Goal: Find specific page/section: Find specific page/section

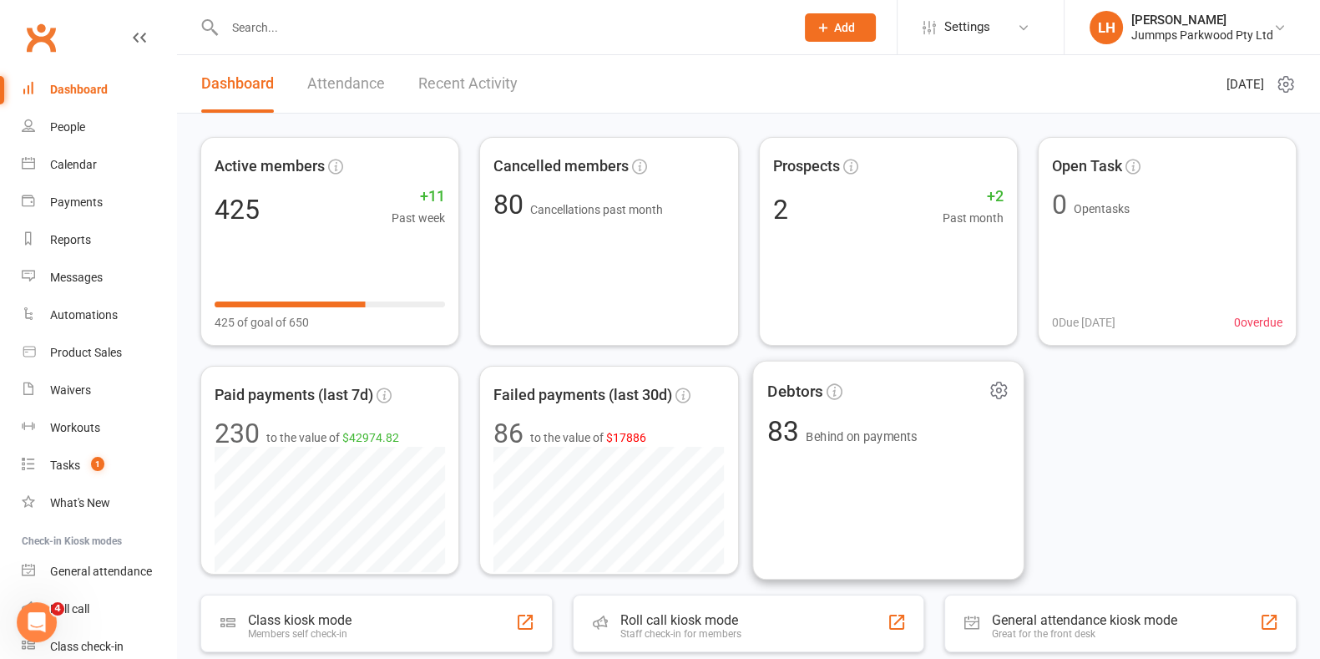
click at [258, 29] on input "text" at bounding box center [502, 27] width 564 height 23
click at [285, 20] on input "text" at bounding box center [502, 27] width 564 height 23
click at [247, 28] on input "text" at bounding box center [502, 27] width 564 height 23
click at [54, 155] on link "Calendar" at bounding box center [99, 165] width 154 height 38
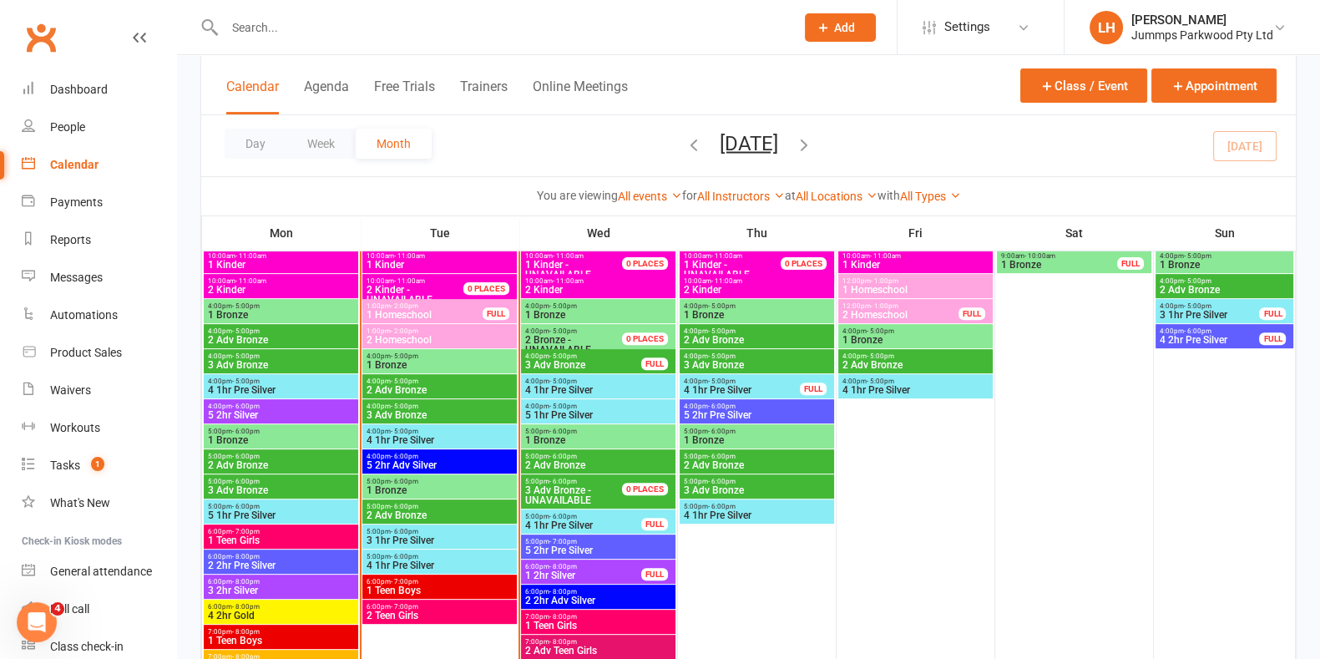
scroll to position [678, 0]
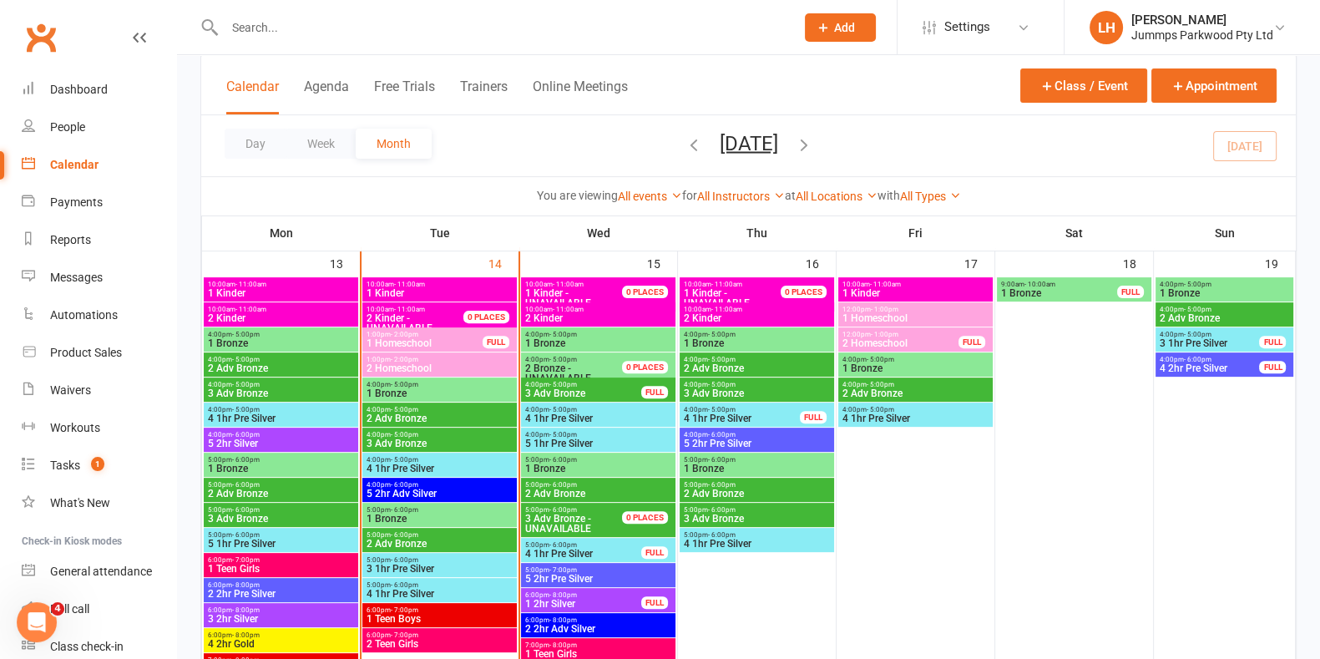
click at [1218, 293] on span "1 Bronze" at bounding box center [1225, 293] width 132 height 10
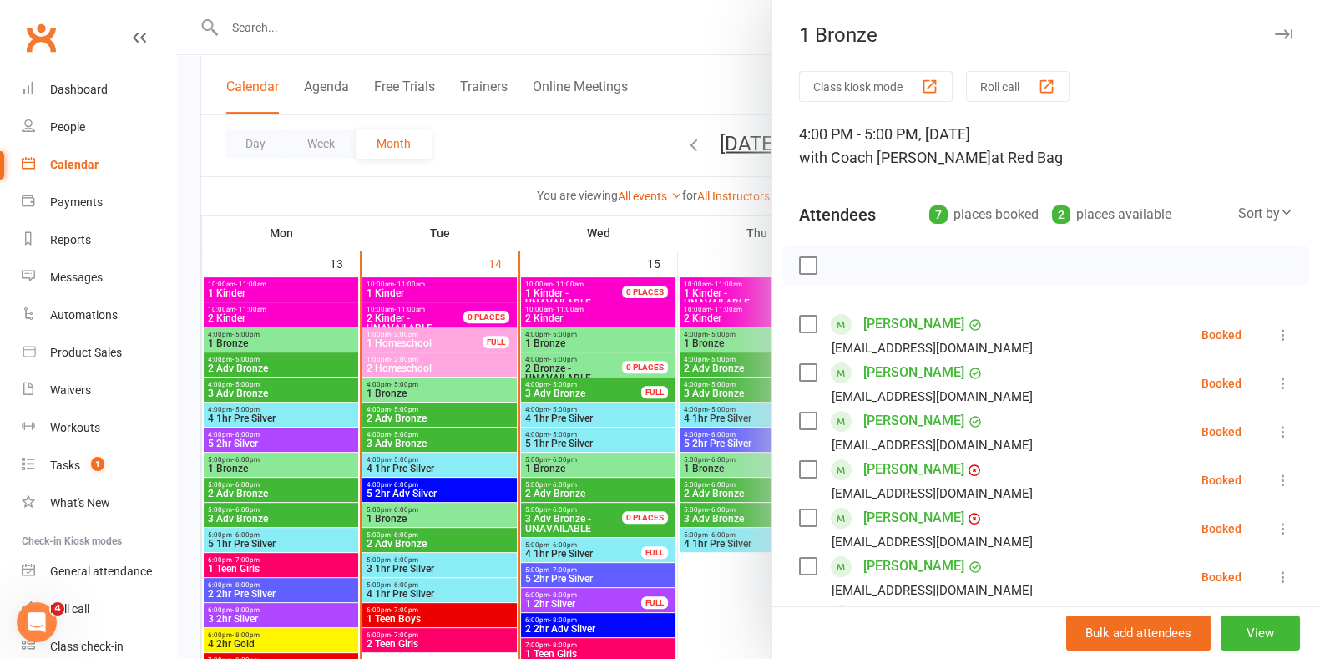
click at [691, 44] on div at bounding box center [748, 329] width 1143 height 659
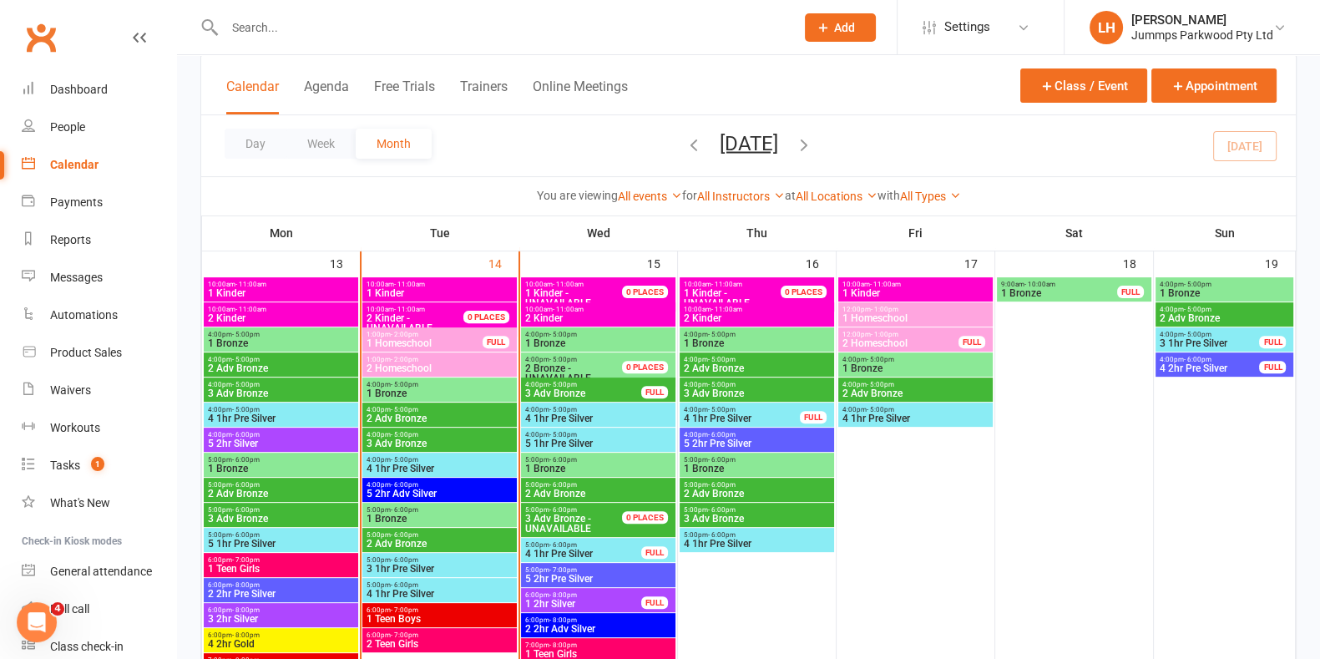
click at [1203, 308] on span "- 5:00pm" at bounding box center [1198, 310] width 28 height 8
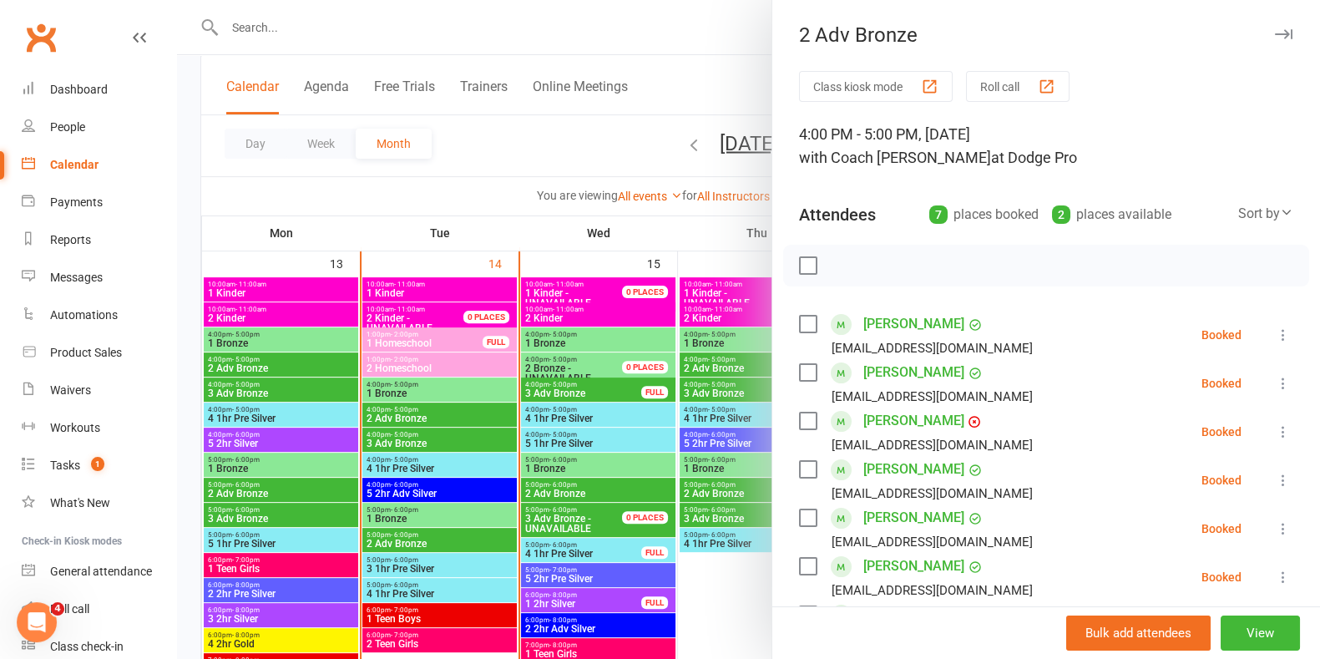
click at [709, 35] on div at bounding box center [748, 329] width 1143 height 659
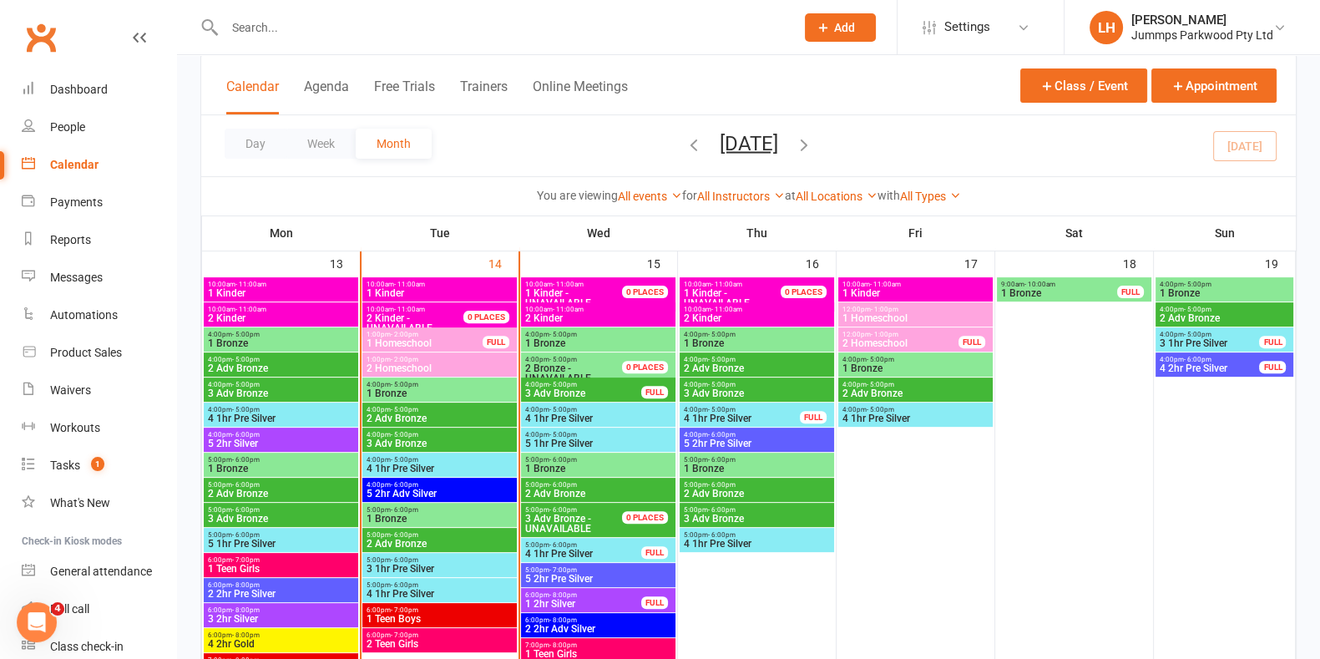
click at [1217, 342] on span "3 1hr Pre Silver" at bounding box center [1210, 343] width 102 height 10
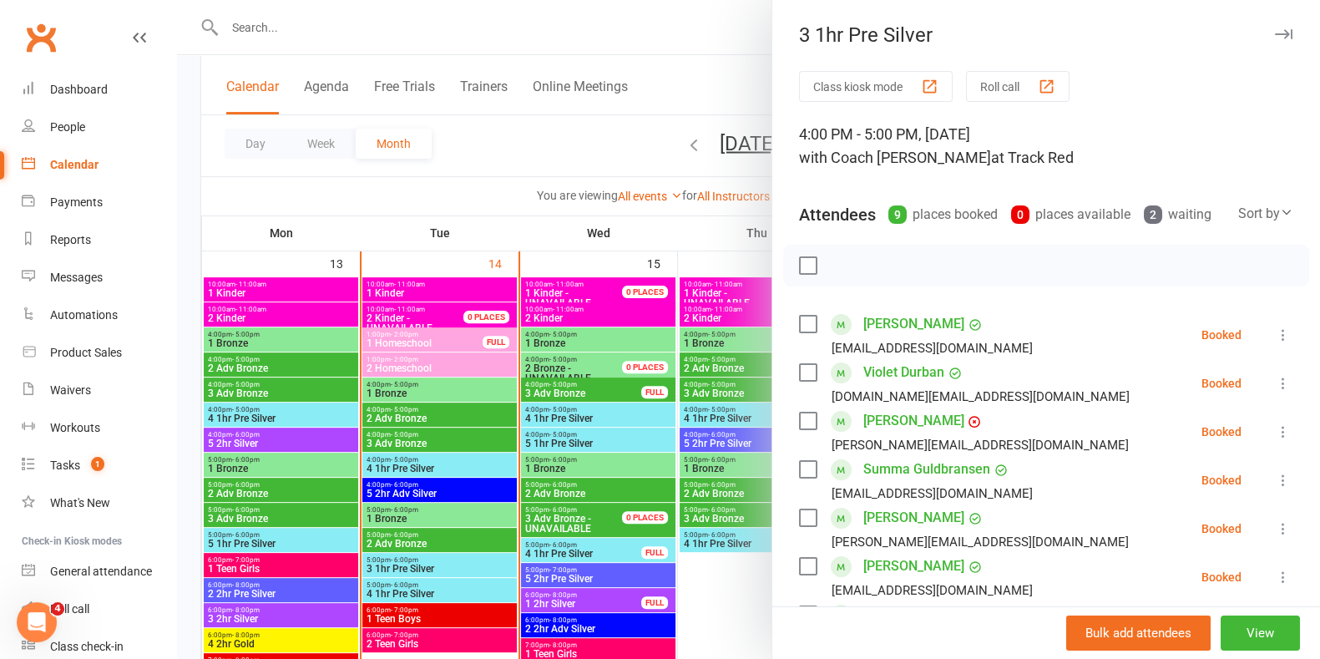
click at [718, 42] on div at bounding box center [748, 329] width 1143 height 659
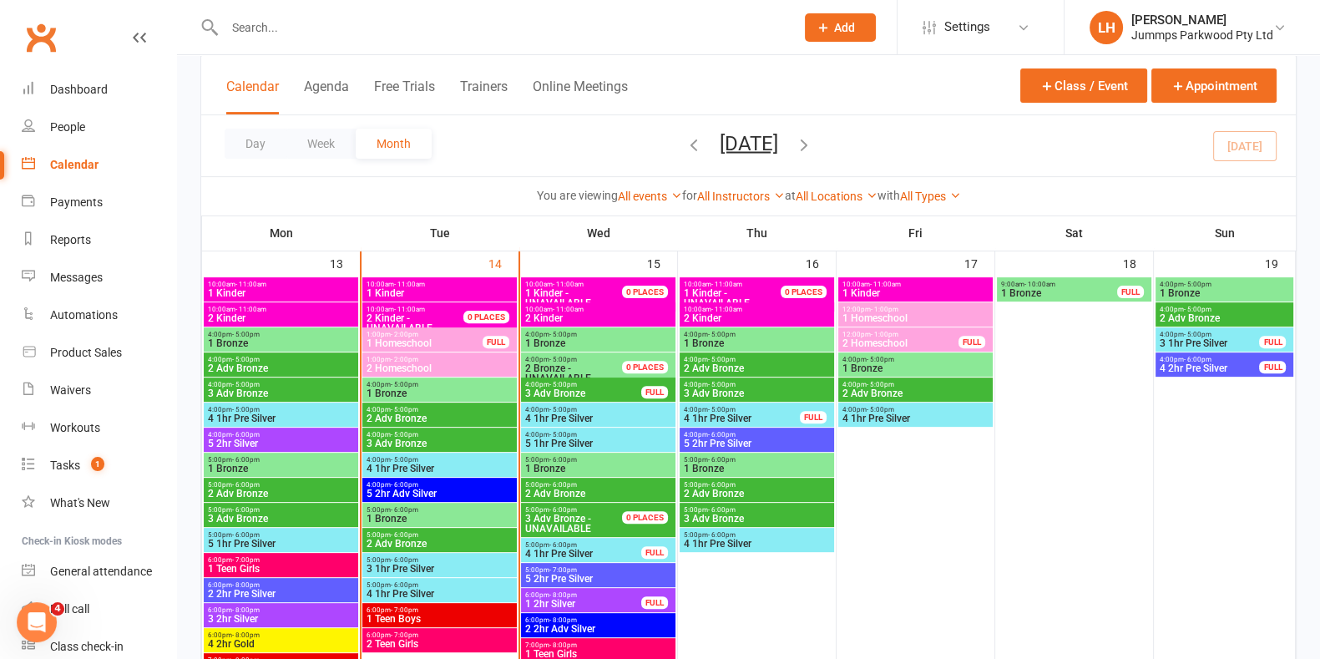
click at [1217, 368] on span "4 2hr Pre Silver" at bounding box center [1210, 368] width 102 height 10
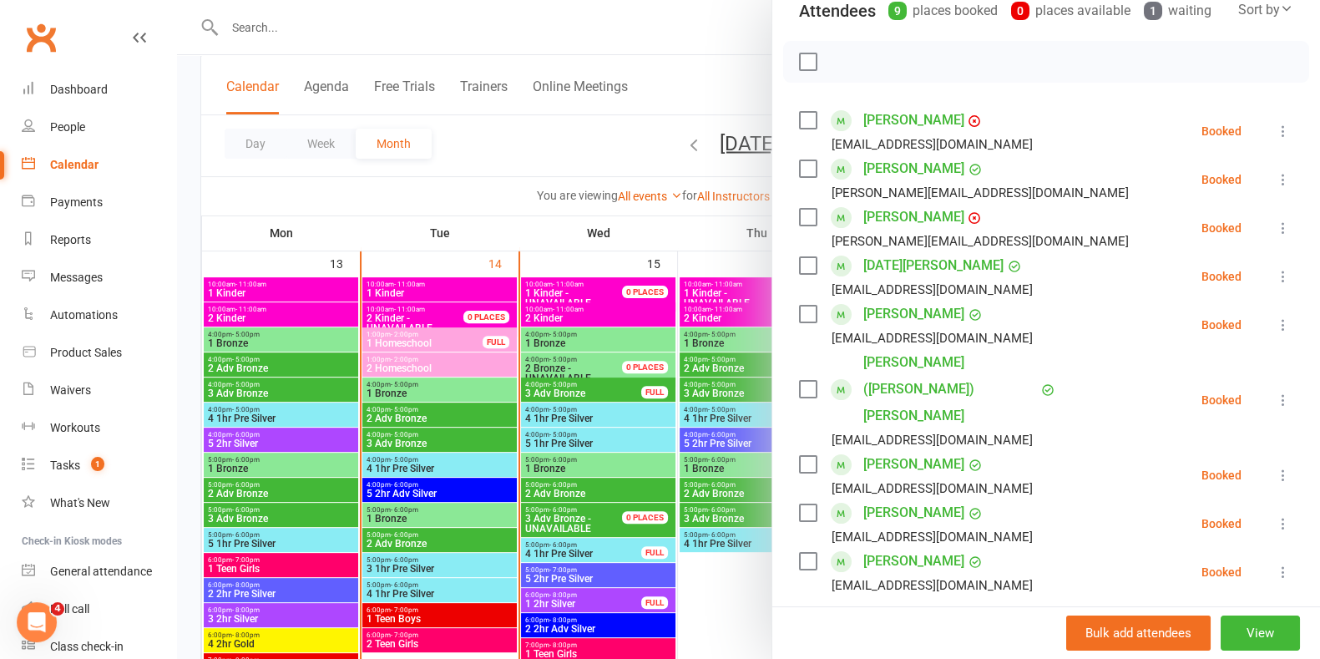
scroll to position [204, 0]
click at [730, 88] on div at bounding box center [748, 329] width 1143 height 659
click at [724, 51] on div at bounding box center [748, 329] width 1143 height 659
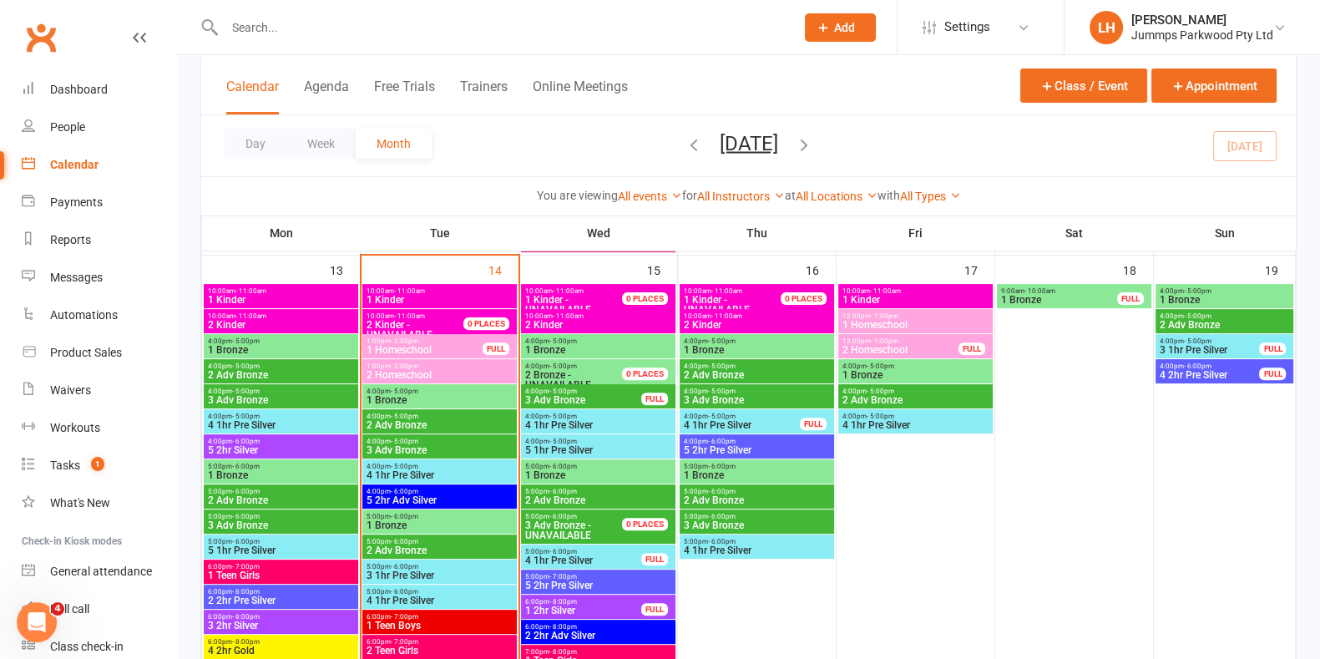
scroll to position [666, 0]
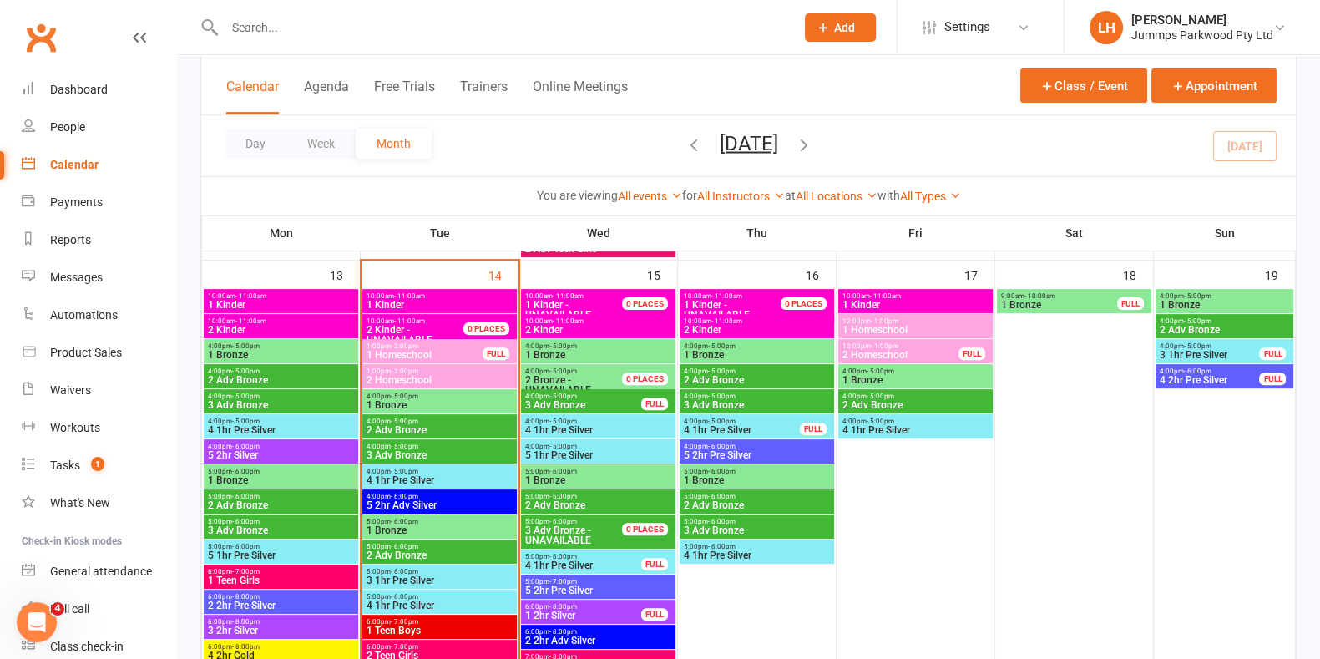
click at [1252, 351] on span "3 1hr Pre Silver" at bounding box center [1210, 355] width 102 height 10
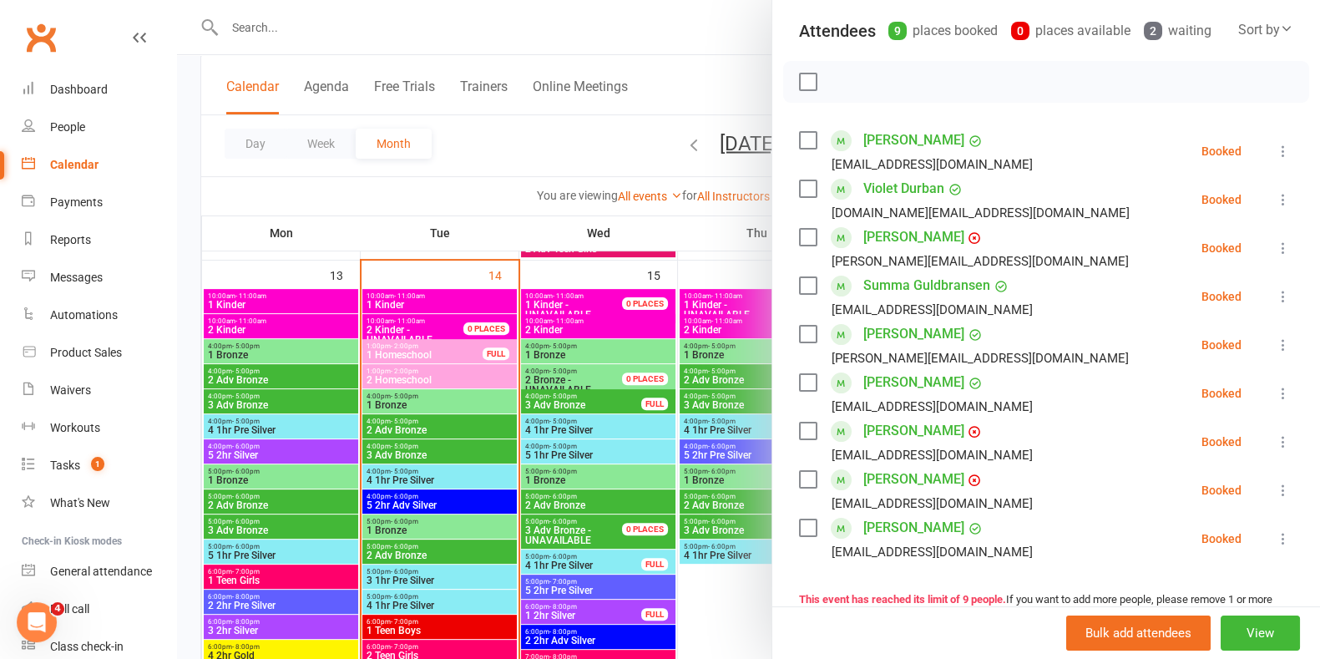
scroll to position [187, 0]
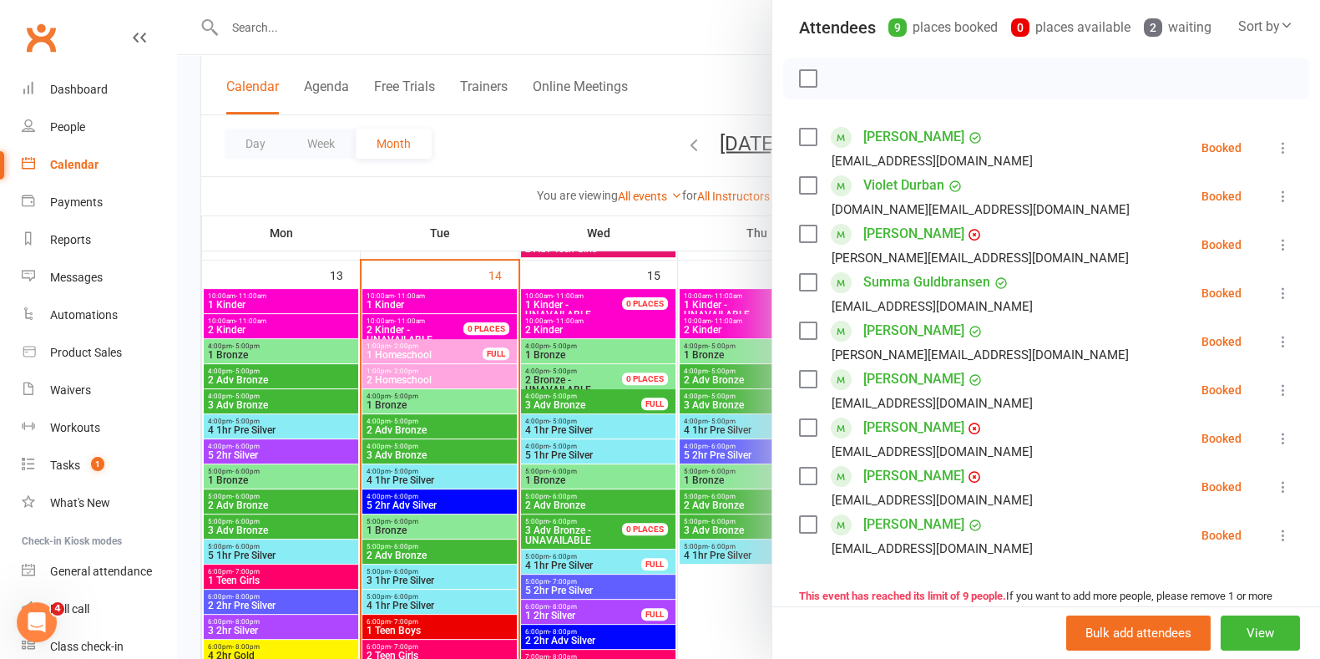
click at [693, 54] on div at bounding box center [748, 329] width 1143 height 659
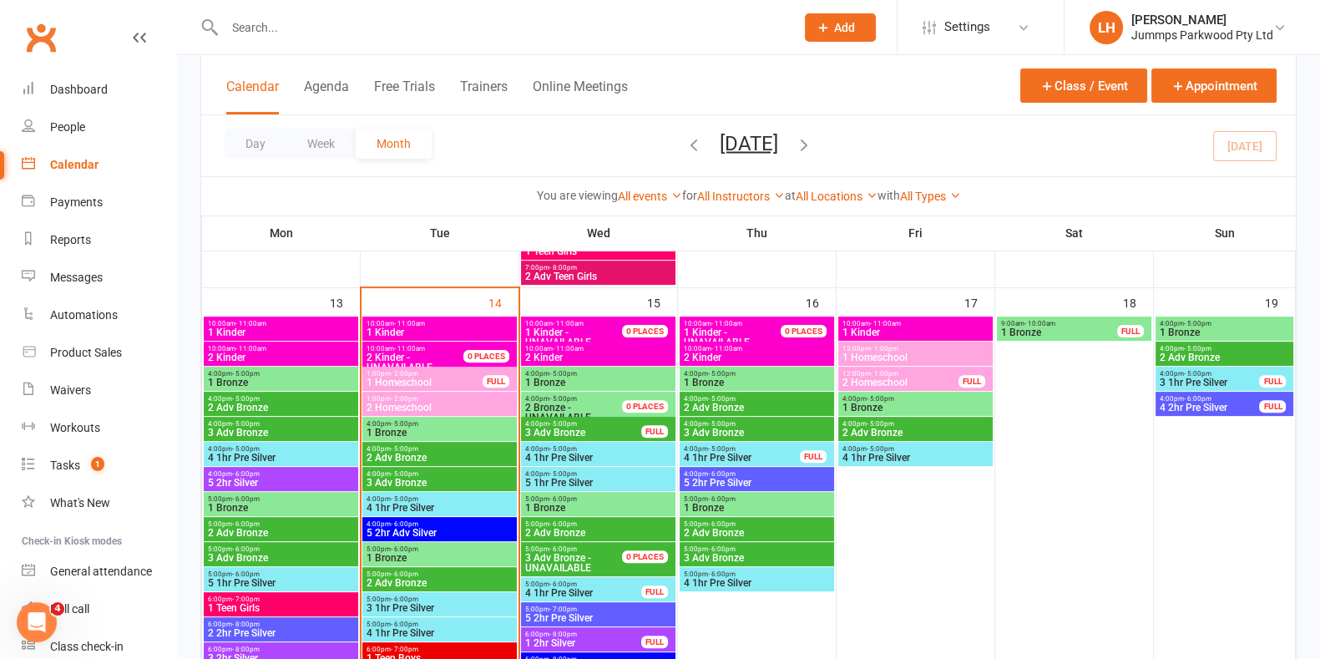
scroll to position [640, 0]
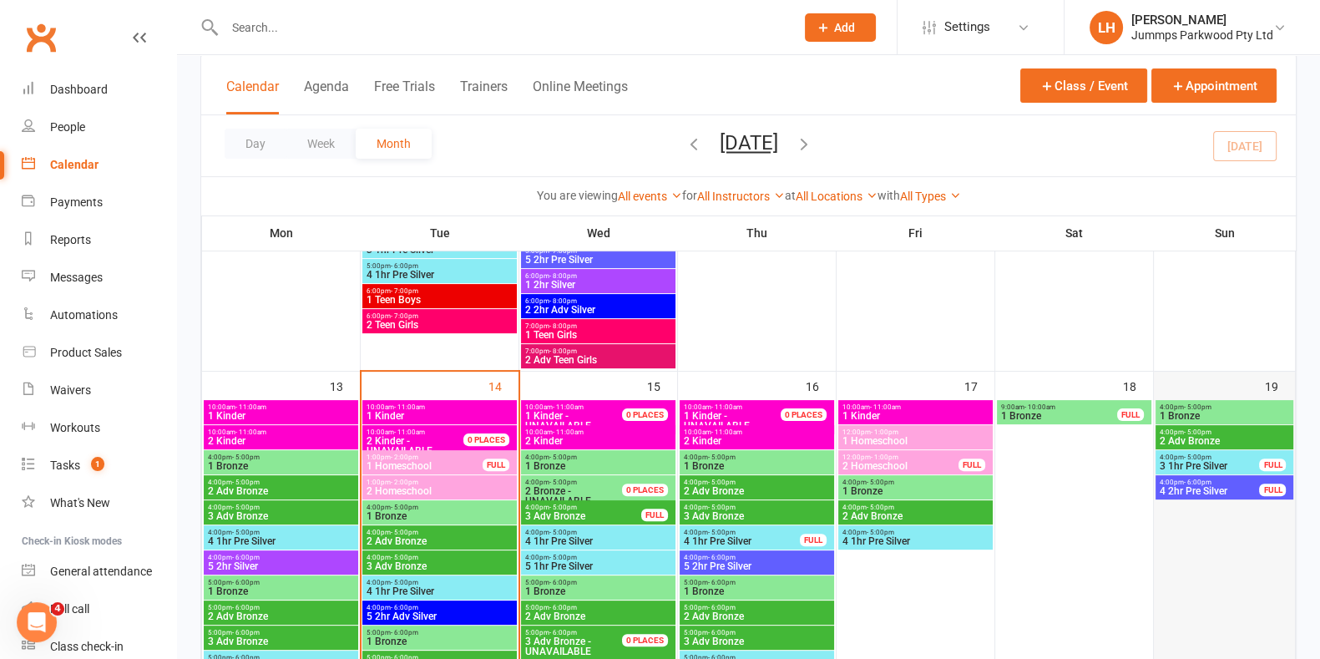
click at [1193, 388] on div "19" at bounding box center [1224, 600] width 141 height 456
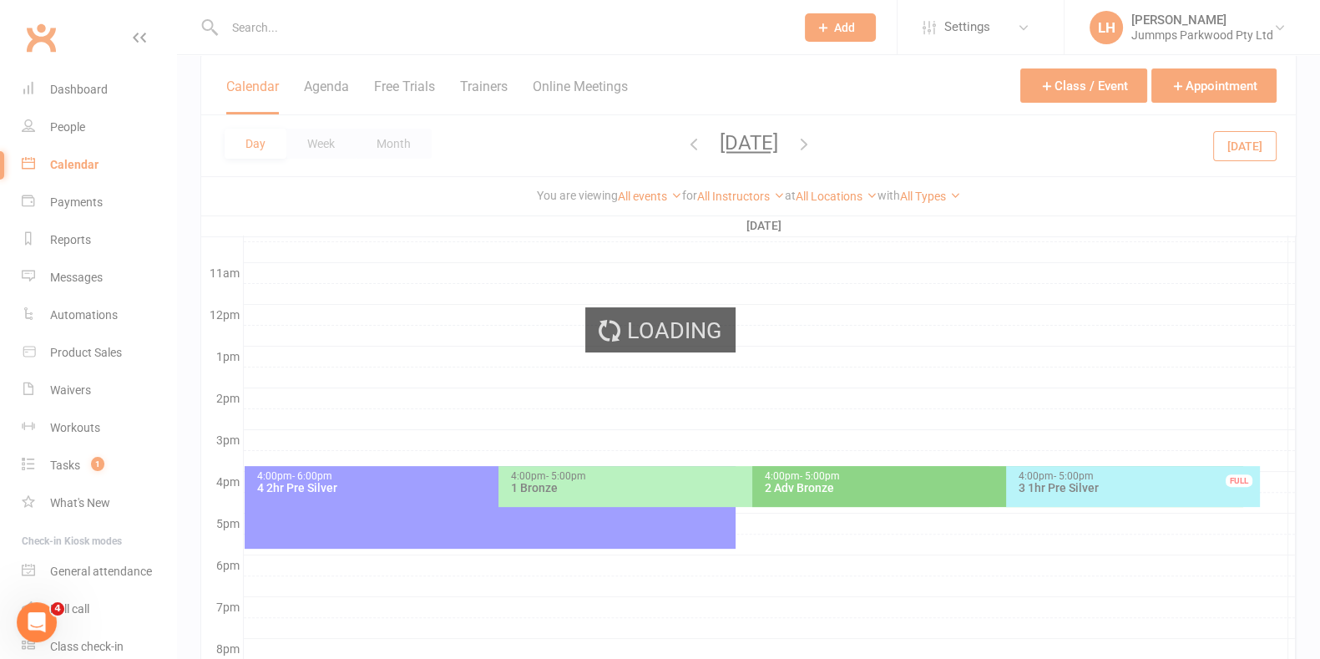
scroll to position [0, 0]
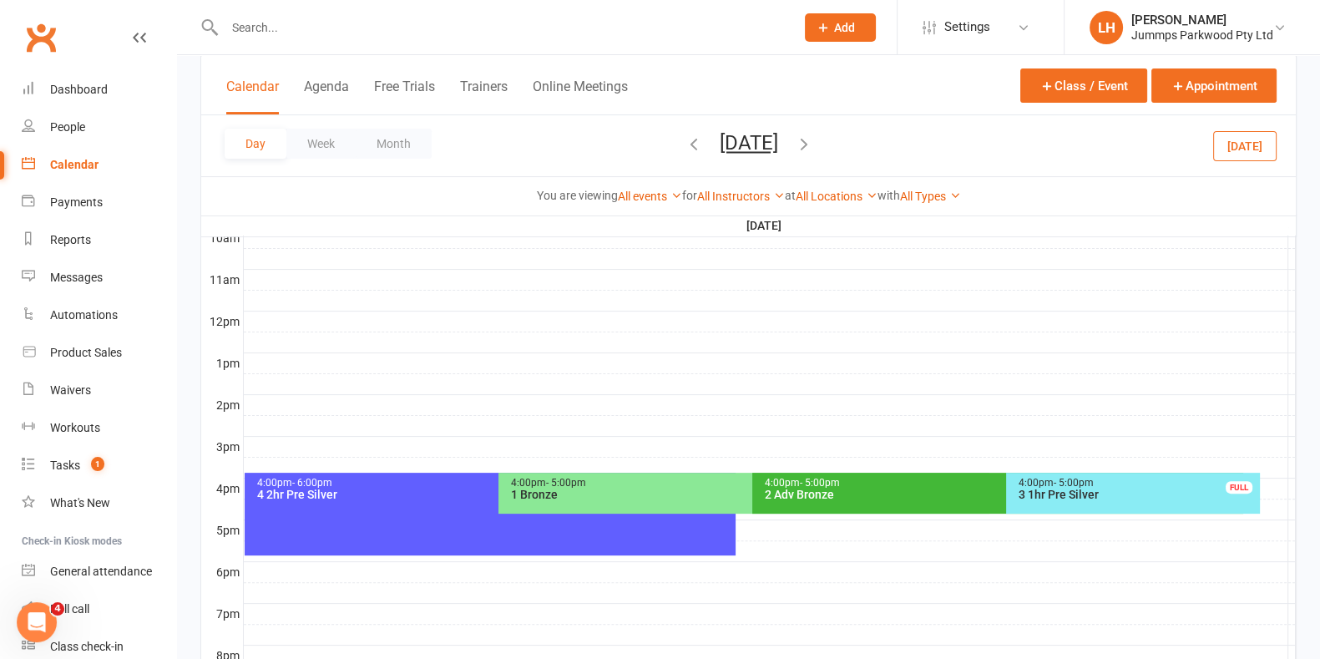
click at [614, 492] on div "1 Bronze" at bounding box center [748, 495] width 476 height 12
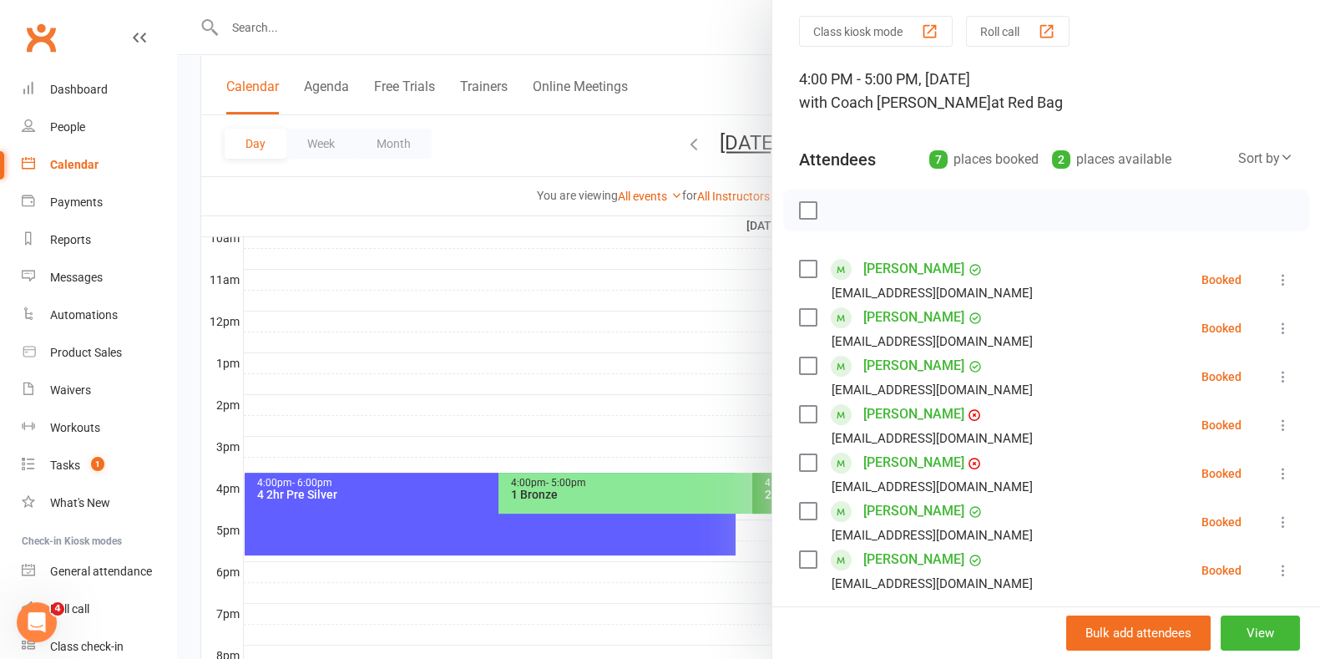
scroll to position [53, 0]
click at [610, 491] on div at bounding box center [748, 329] width 1143 height 659
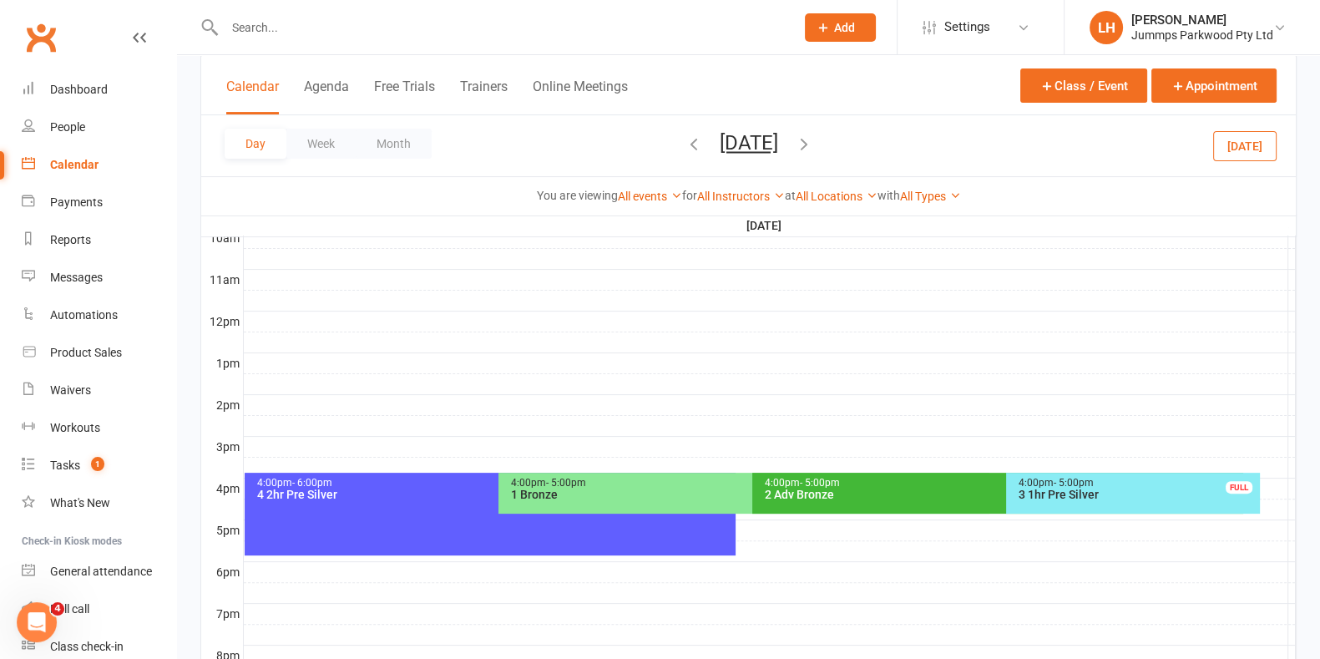
click at [891, 504] on div "4:00pm - 5:00pm 2 Adv Bronze" at bounding box center [997, 493] width 491 height 41
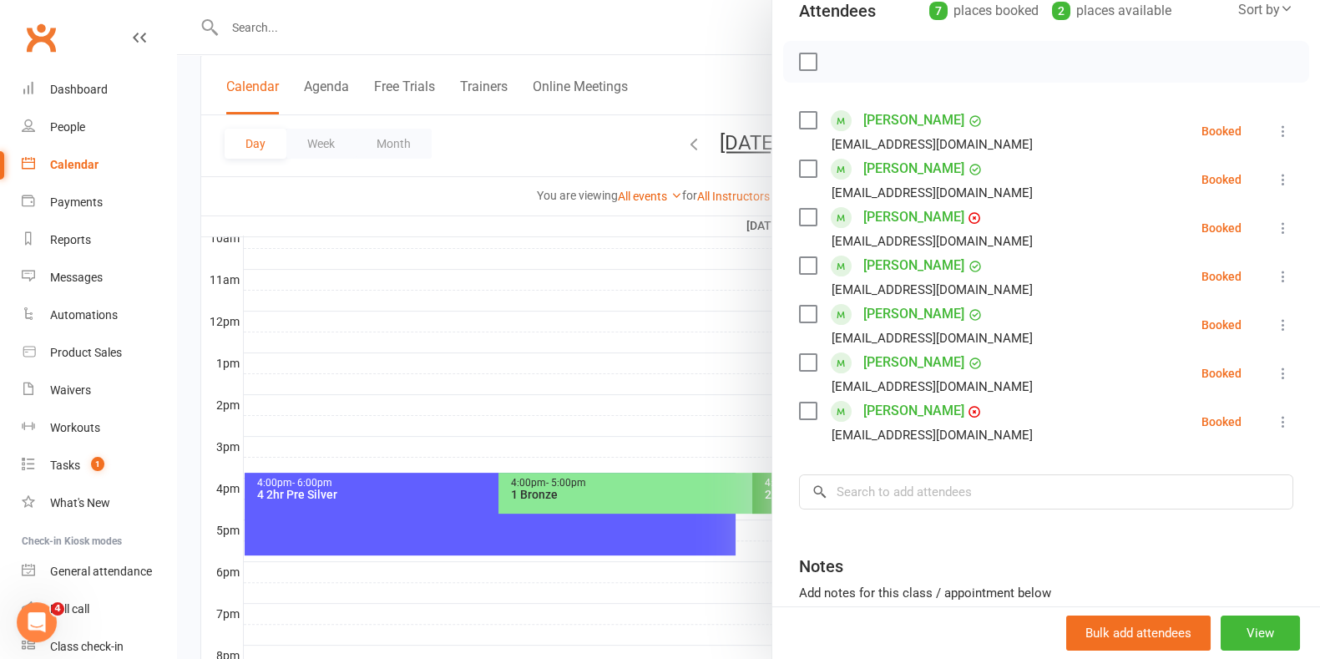
scroll to position [194, 0]
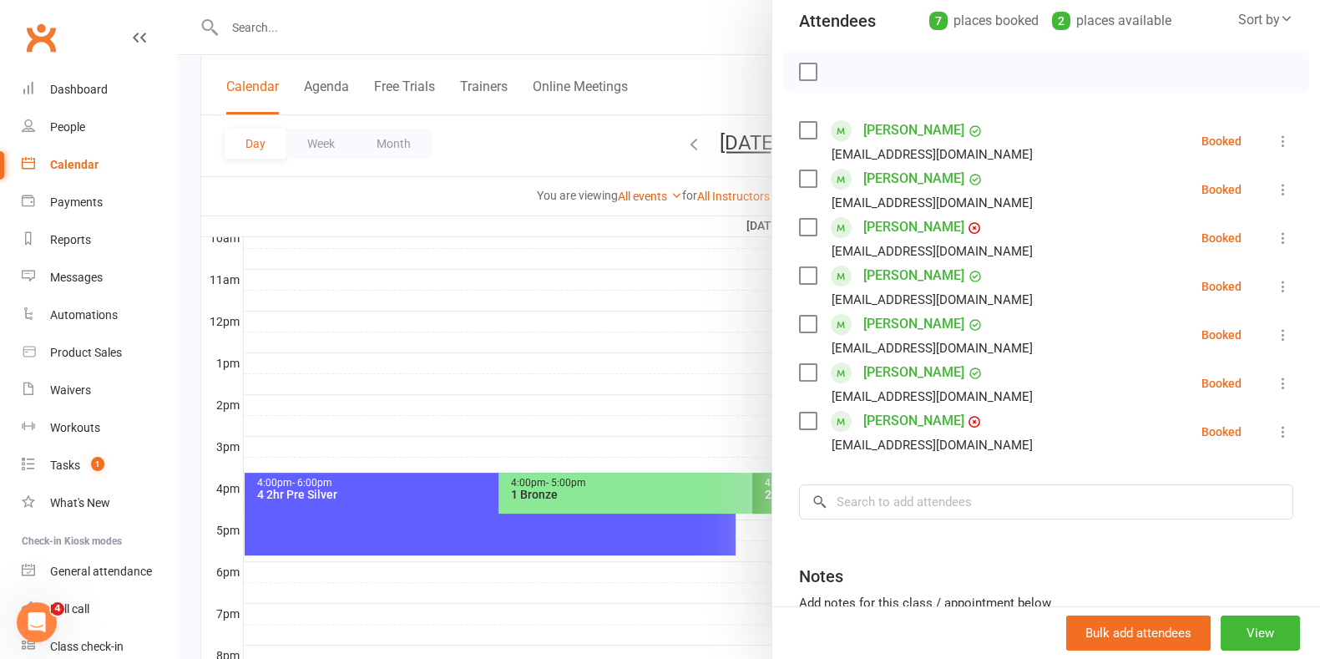
click at [685, 406] on div at bounding box center [748, 329] width 1143 height 659
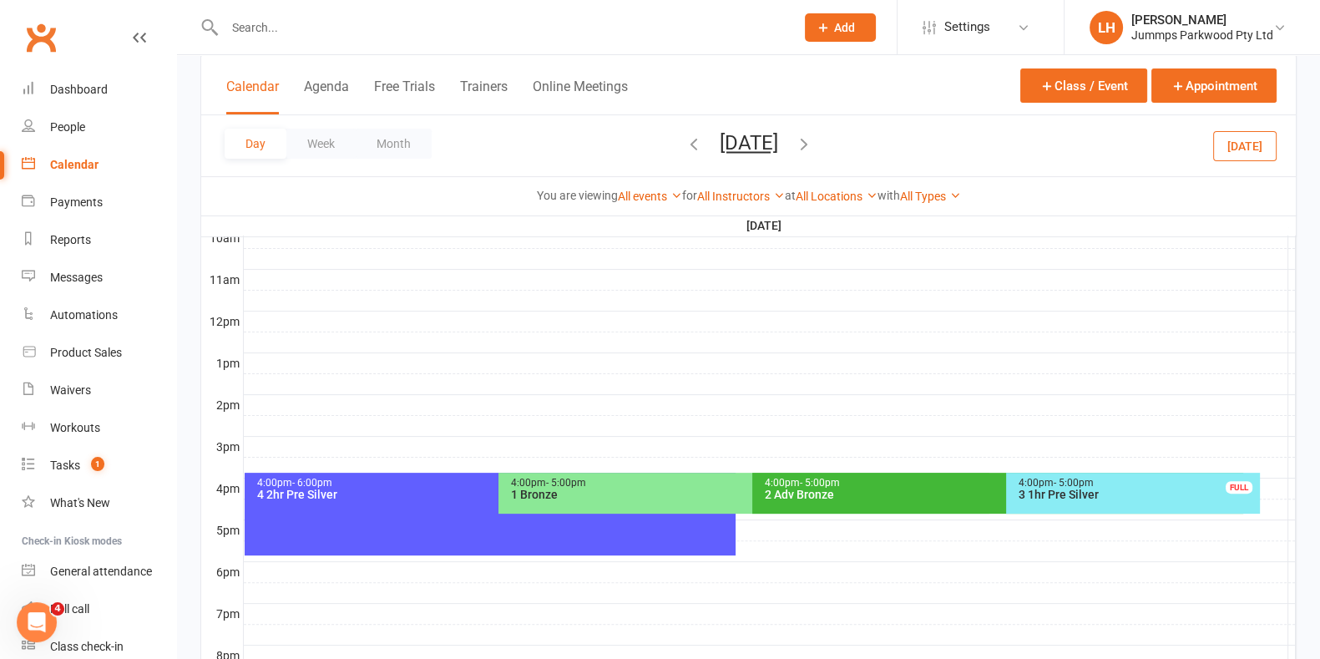
click at [368, 530] on div "4:00pm - 6:00pm 4 2hr Pre Silver FULL" at bounding box center [490, 514] width 491 height 83
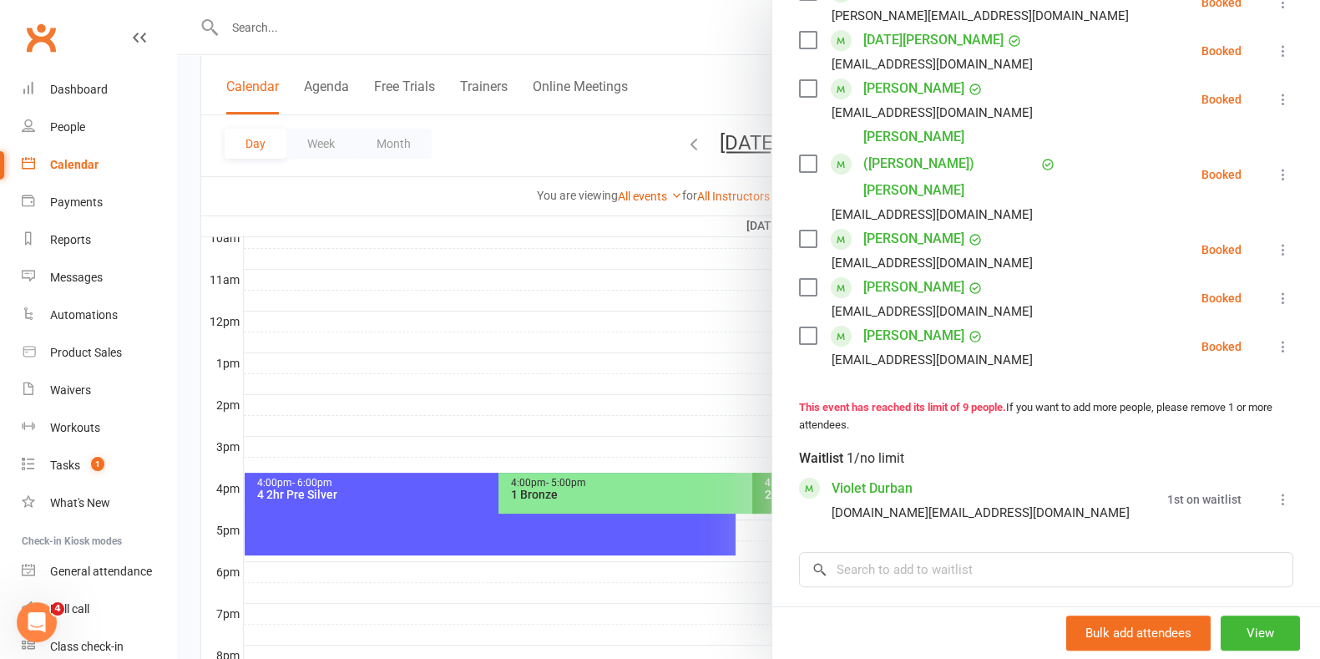
scroll to position [434, 0]
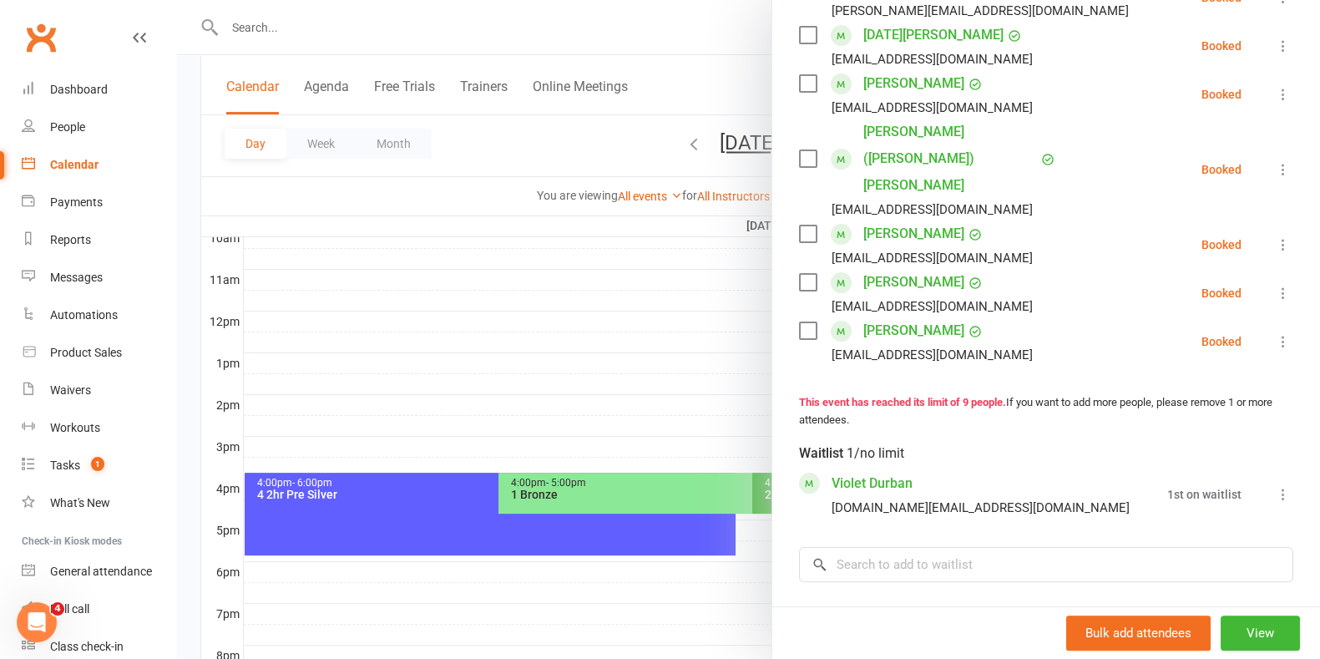
click at [883, 470] on link "Violet Durban" at bounding box center [872, 483] width 81 height 27
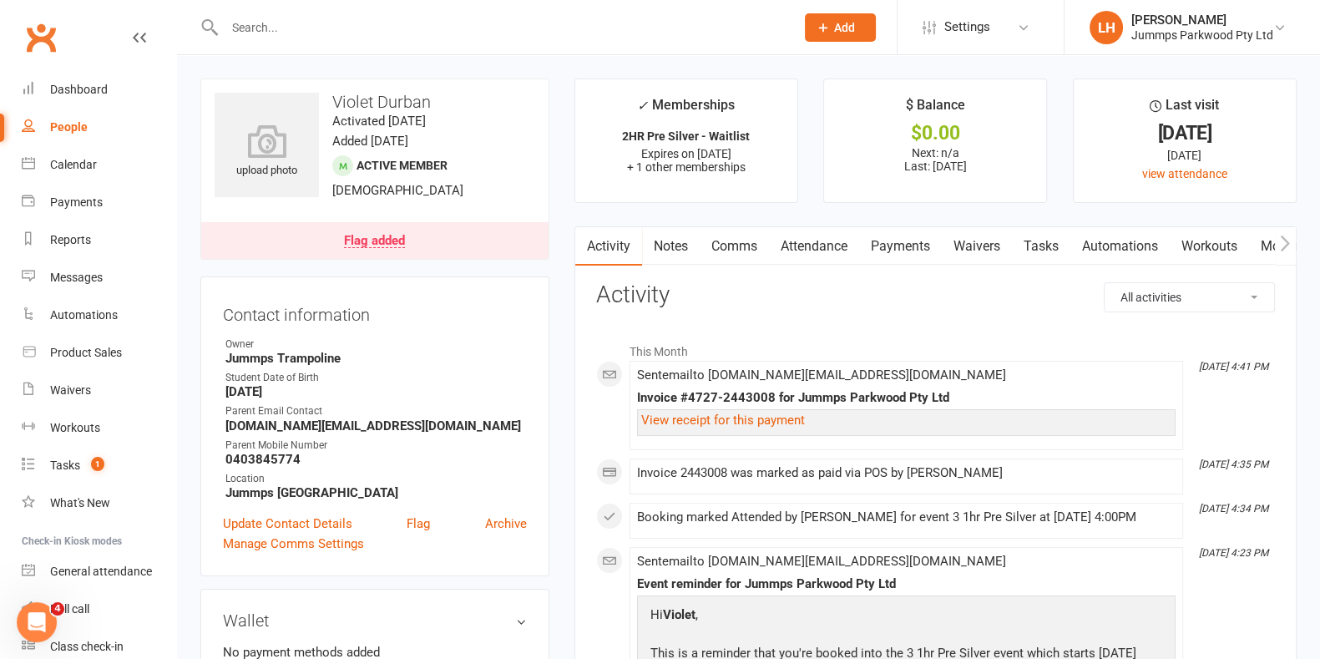
click at [817, 243] on link "Attendance" at bounding box center [814, 246] width 90 height 38
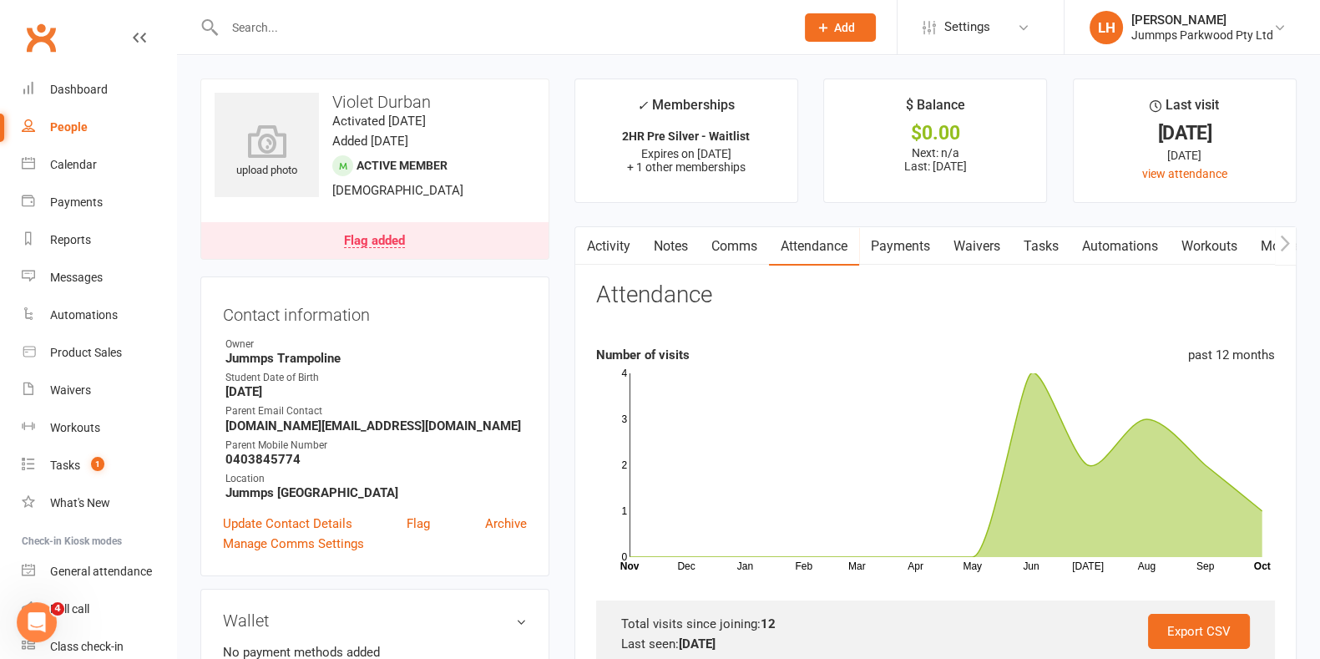
click at [1066, 186] on ul "✓ Memberships 2HR Pre Silver - Waitlist Expires on [DATE] + 1 other memberships…" at bounding box center [936, 141] width 722 height 124
